Goal: Task Accomplishment & Management: Manage account settings

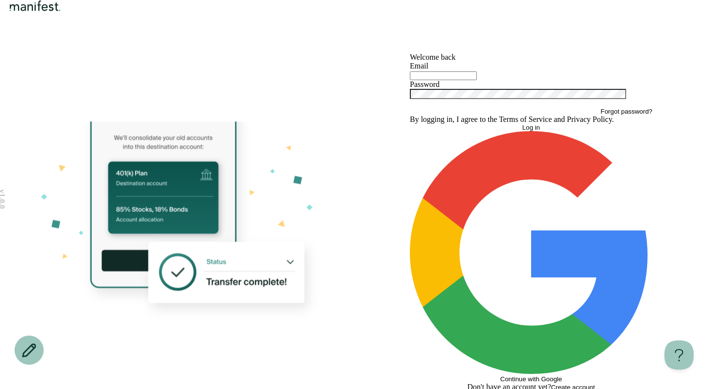
click at [438, 80] on input "text" at bounding box center [443, 75] width 67 height 9
type input "**********"
click at [410, 124] on button "Log in" at bounding box center [531, 127] width 243 height 7
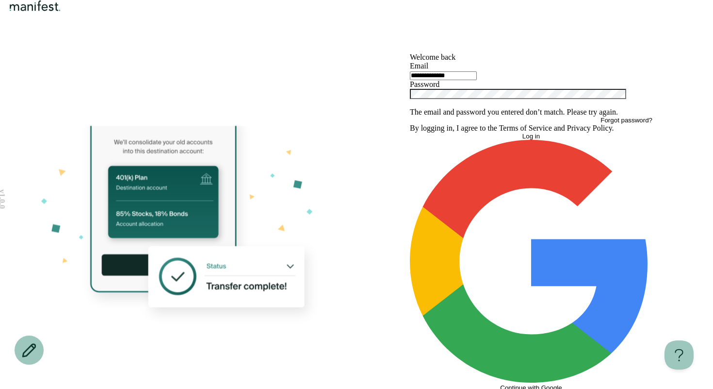
click at [361, 190] on div "**********" at bounding box center [531, 226] width 349 height 347
click at [459, 140] on button "Log in" at bounding box center [531, 135] width 243 height 7
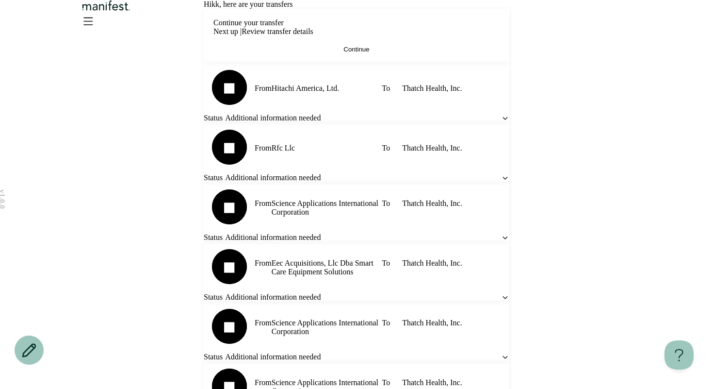
click at [688, 80] on div "v 1.0.0 Hi kk , here are your transfers Continue your transfer Next up | Review…" at bounding box center [356, 347] width 713 height 694
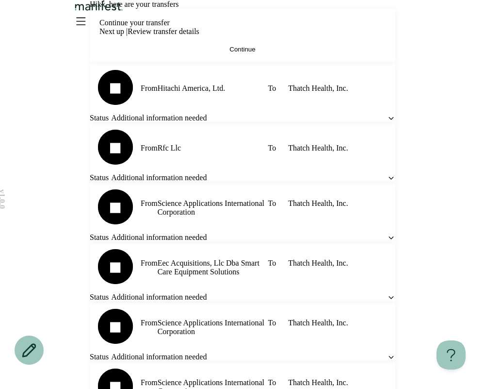
click at [88, 29] on icon "Open menu" at bounding box center [81, 21] width 16 height 16
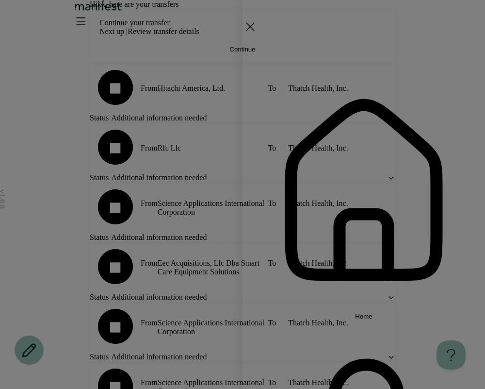
click at [216, 103] on div "Home Settings Sign out" at bounding box center [242, 194] width 485 height 389
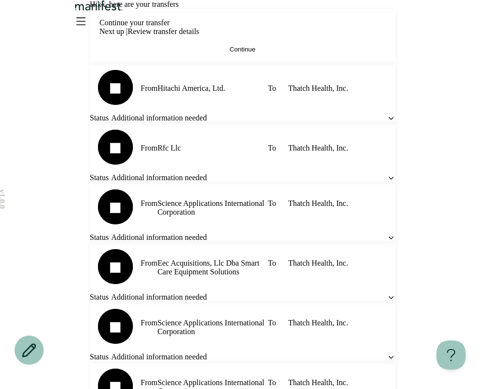
click at [125, 11] on img "Logo" at bounding box center [99, 5] width 52 height 11
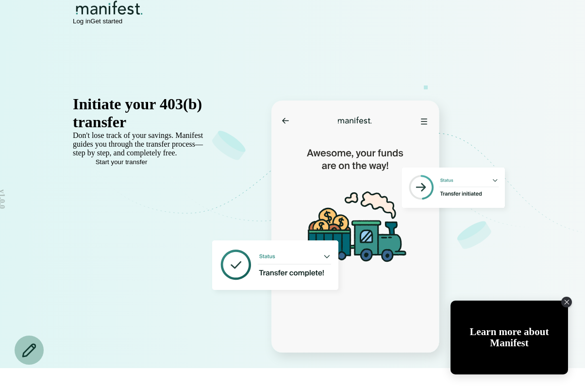
click at [90, 23] on span "Log in" at bounding box center [81, 20] width 17 height 7
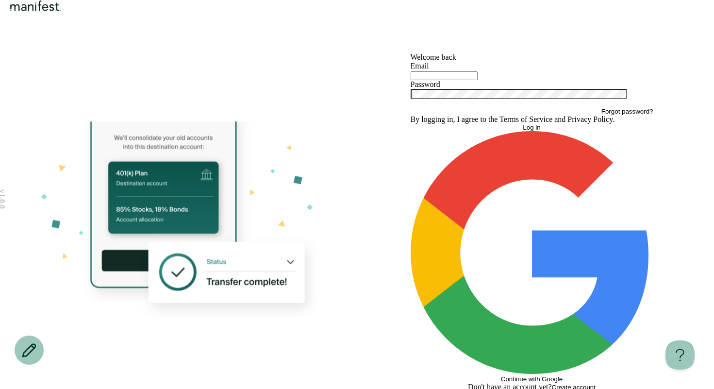
click at [485, 69] on div "Welcome back Email Password Forgot password? By logging in, I agree to the Term…" at bounding box center [531, 222] width 349 height 338
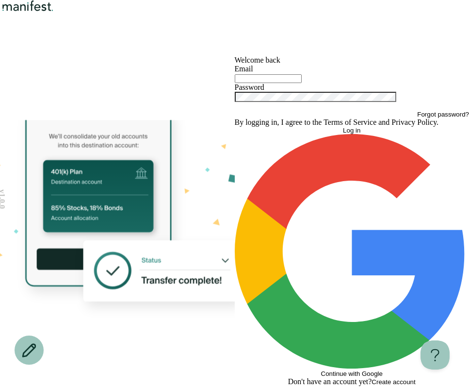
click at [302, 83] on input "text" at bounding box center [268, 78] width 67 height 9
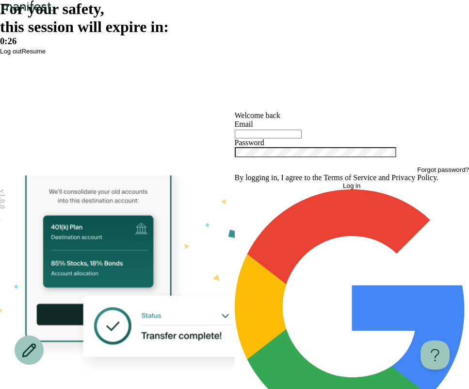
click at [21, 55] on span "Log out" at bounding box center [10, 51] width 21 height 7
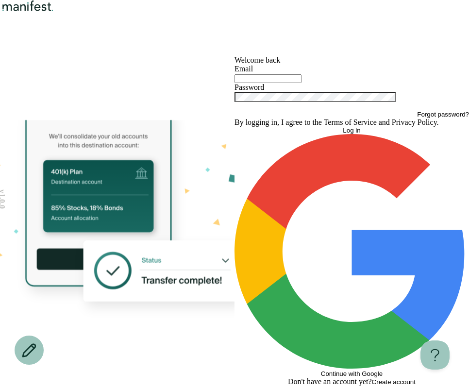
click at [281, 106] on div "Welcome back Email Password Forgot password? By logging in, I agree to the Term…" at bounding box center [351, 221] width 234 height 330
